Goal: Information Seeking & Learning: Understand process/instructions

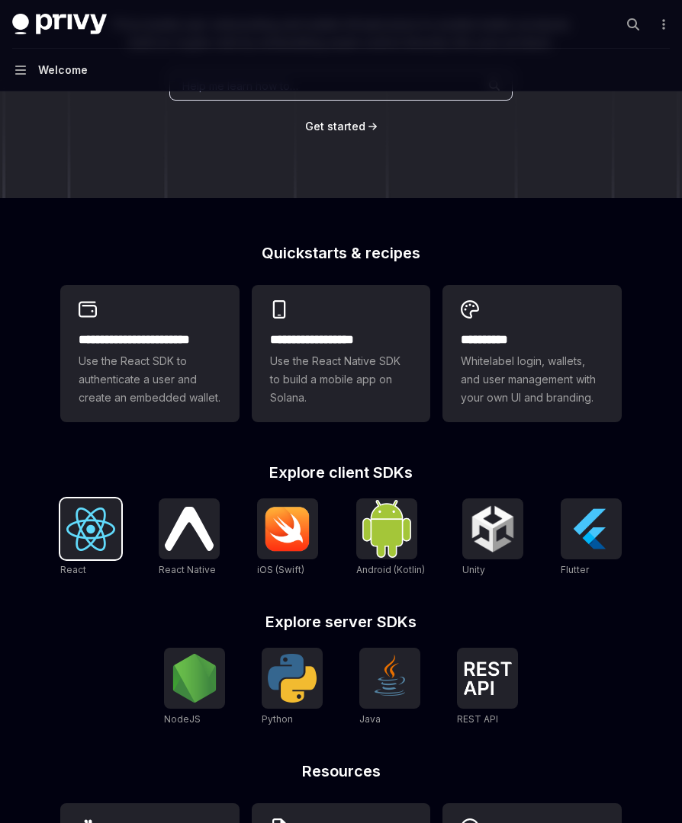
click at [88, 537] on img at bounding box center [90, 529] width 49 height 43
type textarea "*"
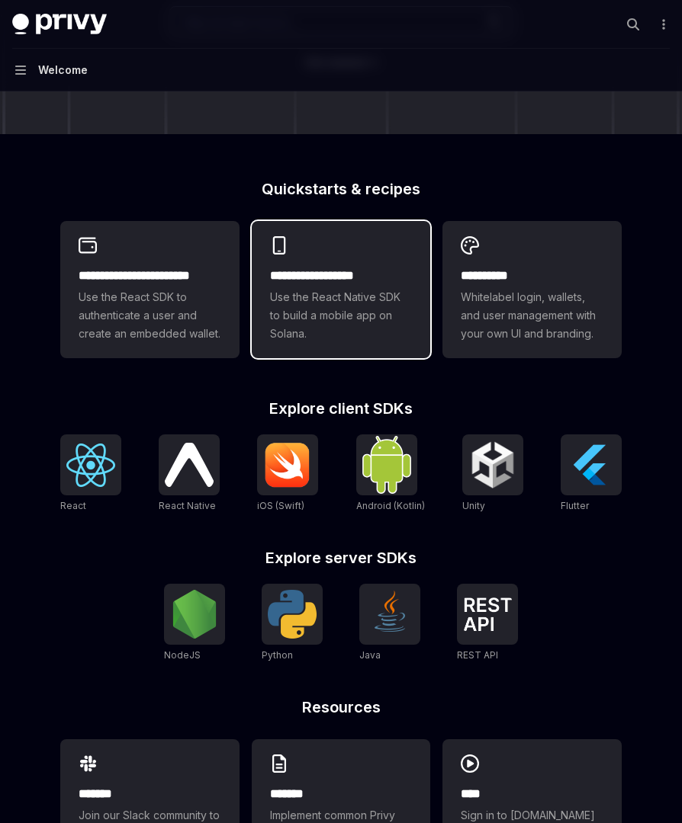
scroll to position [377, 0]
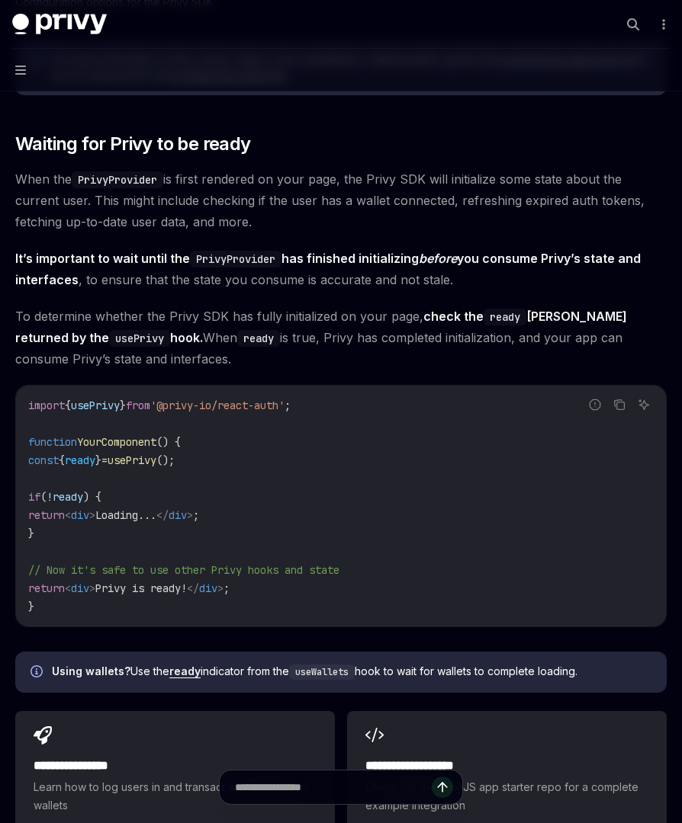
scroll to position [1805, 0]
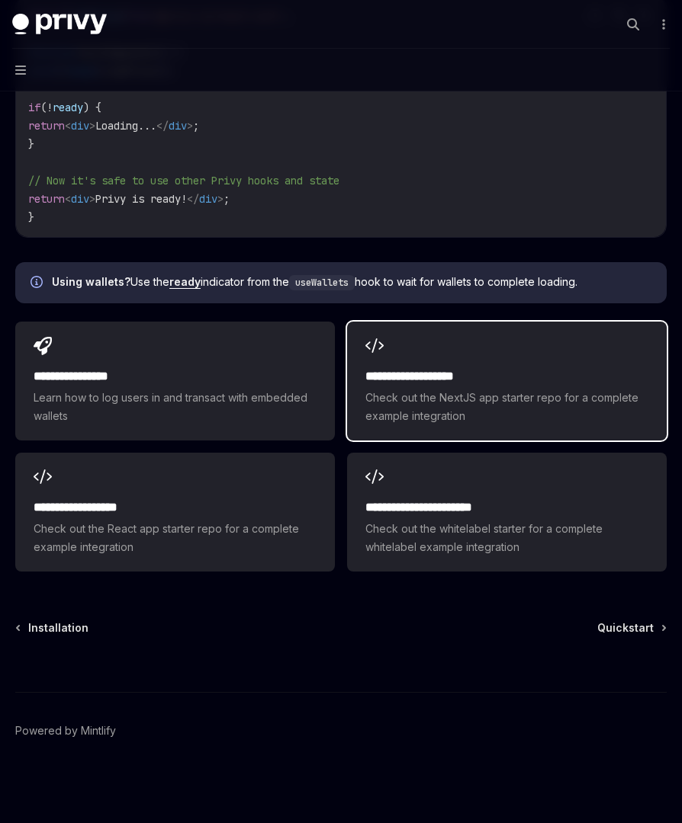
click at [408, 411] on span "Check out the NextJS app starter repo for a complete example integration" at bounding box center [506, 407] width 283 height 37
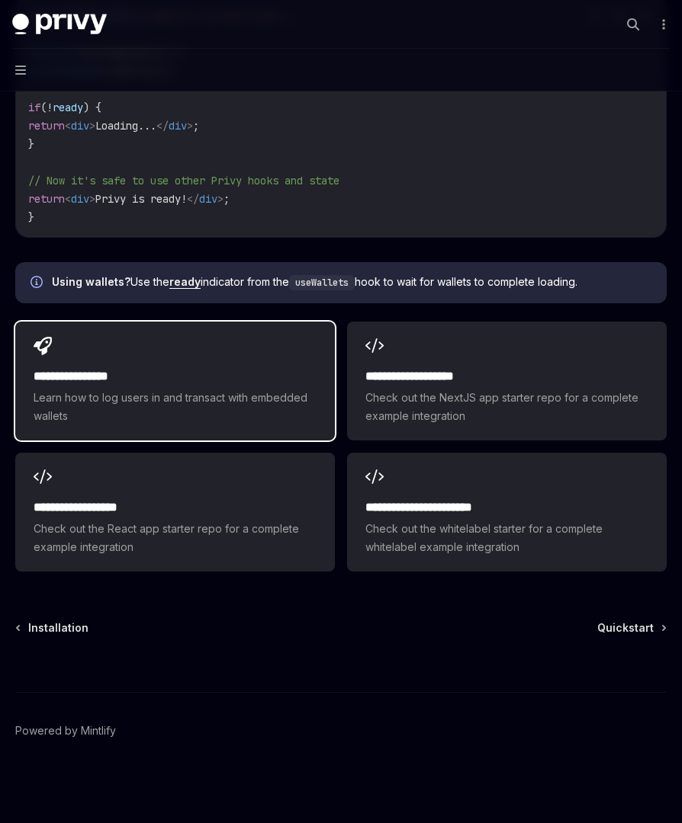
click at [202, 367] on h2 "**********" at bounding box center [175, 376] width 283 height 18
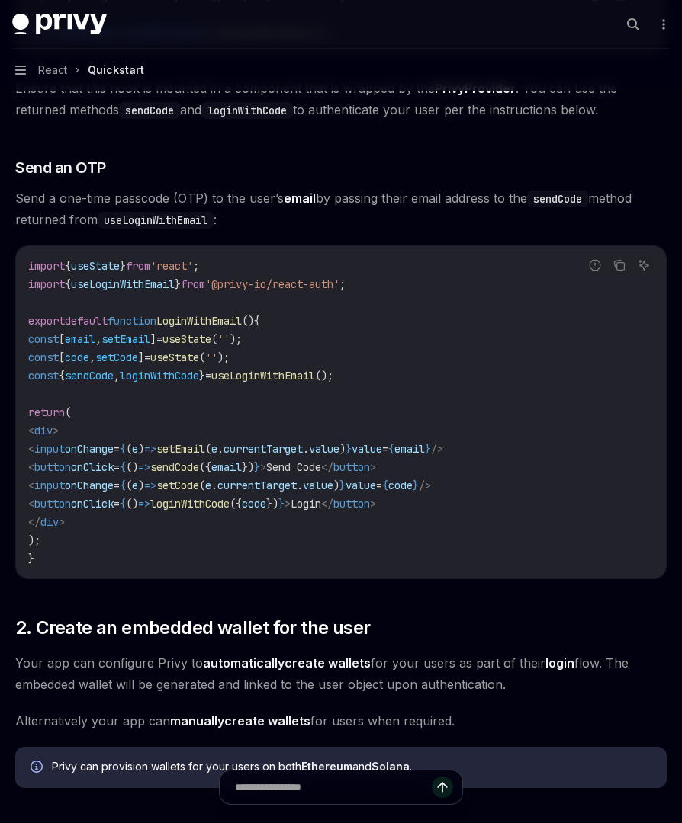
scroll to position [1077, 0]
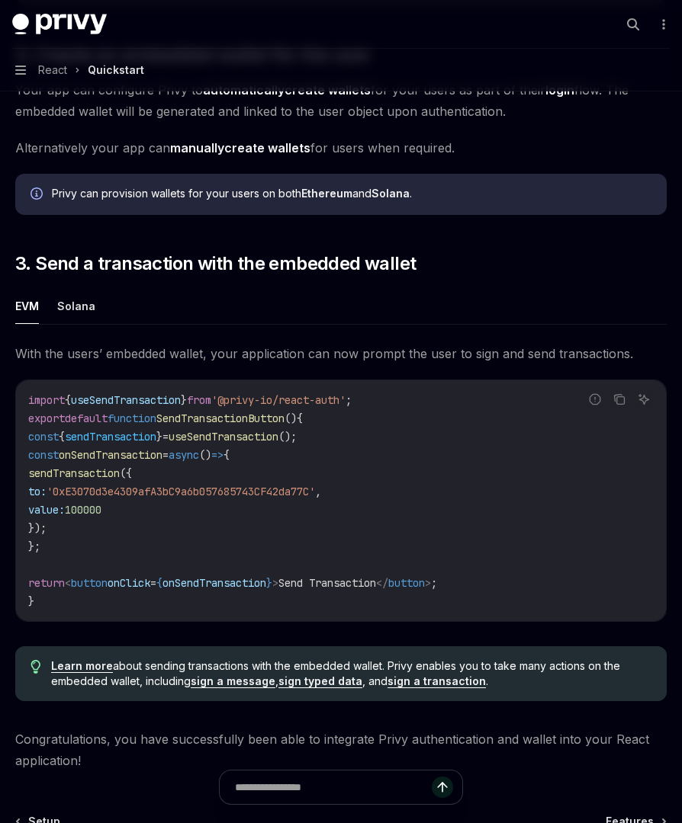
type textarea "*"
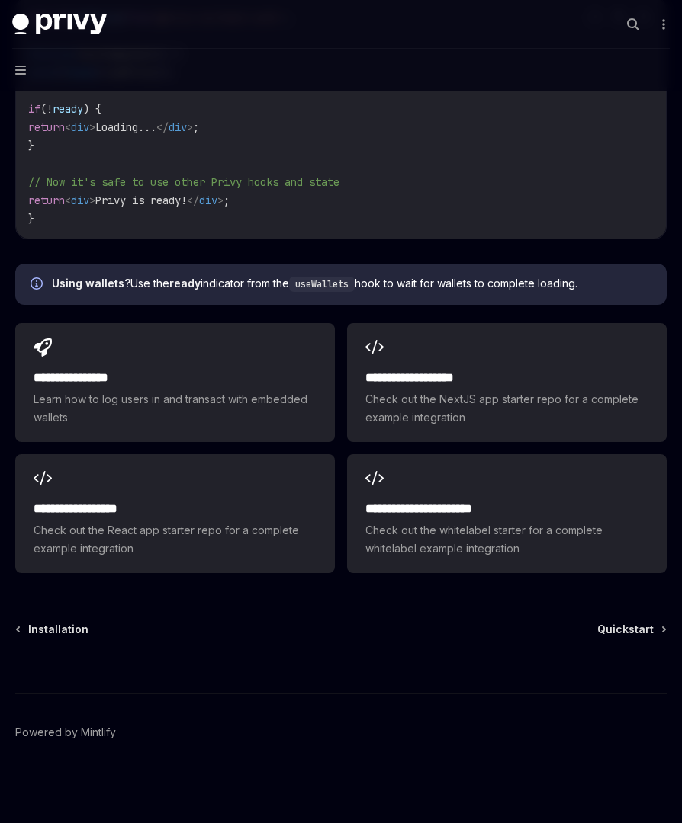
scroll to position [1805, 0]
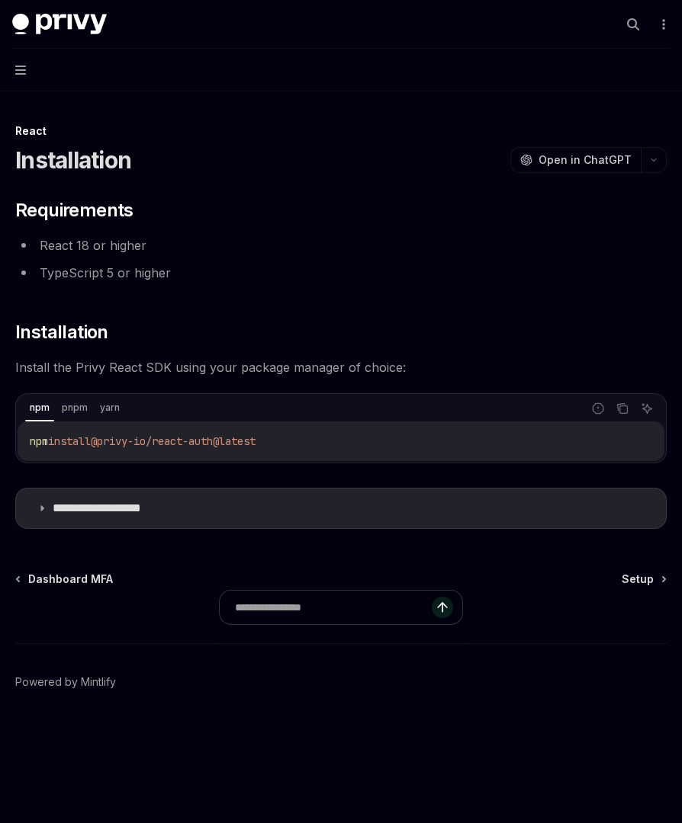
click at [245, 445] on span "@privy-io/react-auth@latest" at bounding box center [173, 442] width 165 height 14
copy div "npm install @privy-io/react-auth@latest"
click at [107, 438] on span "@privy-io/react-auth@latest" at bounding box center [173, 442] width 165 height 14
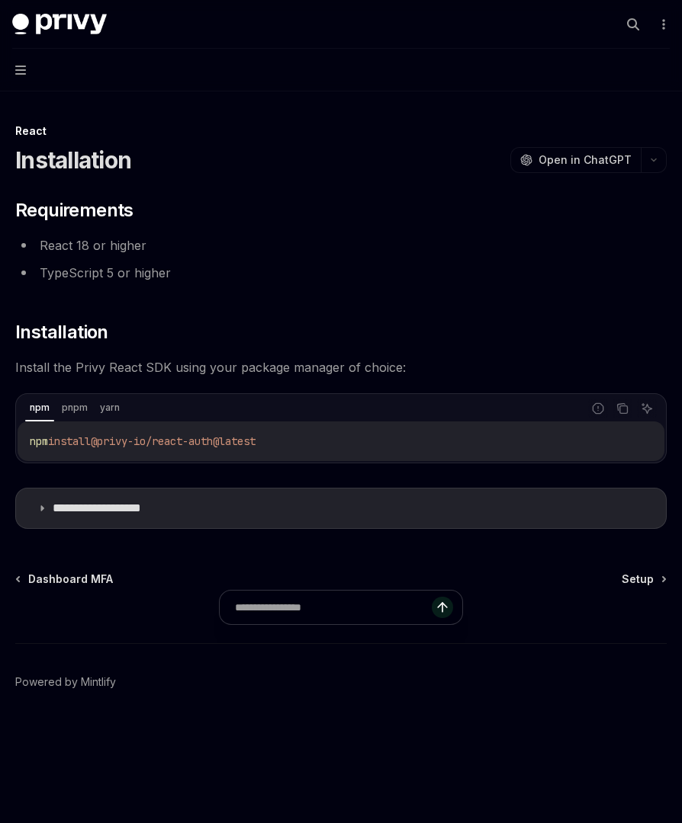
click at [107, 439] on span "@privy-io/react-auth@latest" at bounding box center [173, 442] width 165 height 14
click at [104, 440] on span "@privy-io/react-auth@latest" at bounding box center [173, 442] width 165 height 14
copy div "npm install @privy-io/react-auth@latest"
